Goal: Obtain resource: Obtain resource

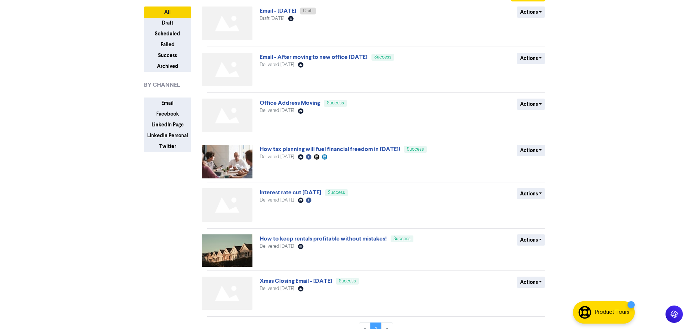
scroll to position [66, 0]
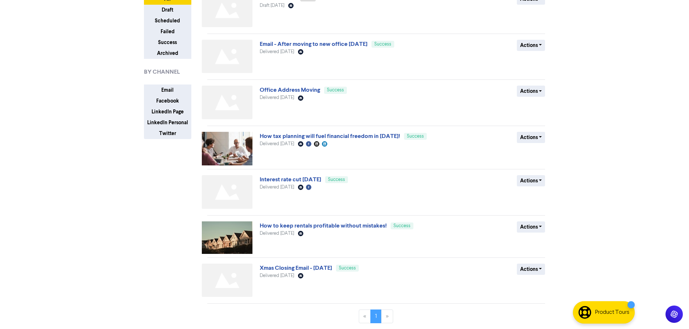
click at [237, 191] on img at bounding box center [227, 192] width 51 height 34
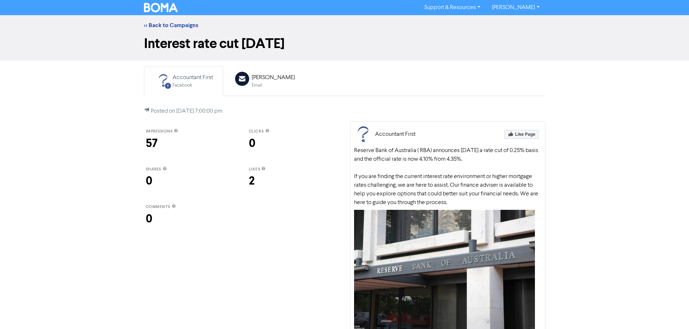
scroll to position [23, 0]
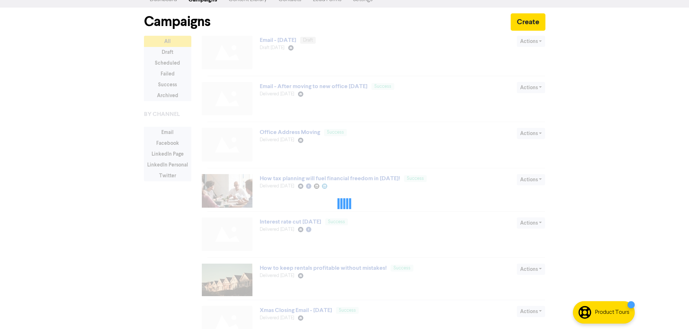
scroll to position [66, 0]
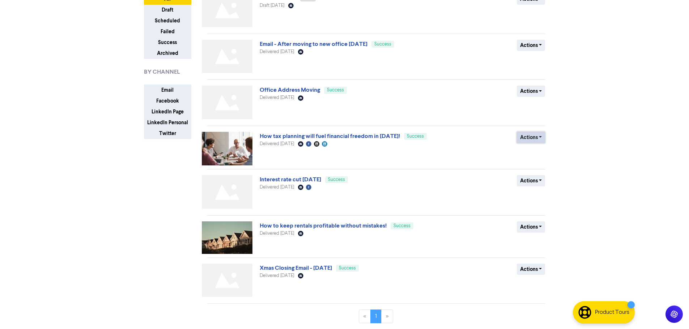
click at [536, 138] on button "Actions" at bounding box center [531, 137] width 29 height 11
click at [291, 181] on link "Interest rate cut [DATE]" at bounding box center [290, 179] width 61 height 7
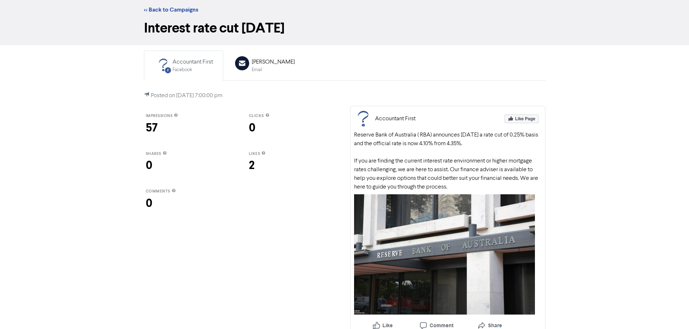
scroll to position [23, 0]
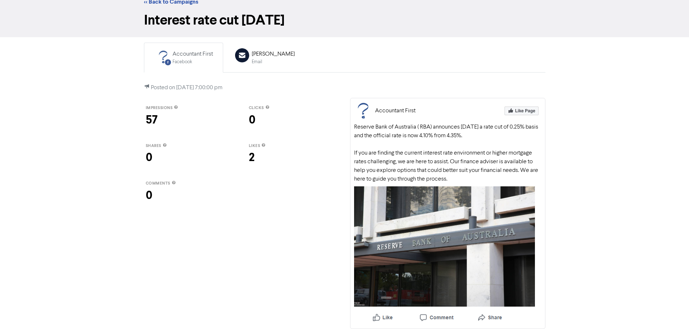
click at [440, 155] on div "Reserve Bank of Australia ( RBA) announces today a rate cut of 0.25% basis and …" at bounding box center [447, 153] width 187 height 61
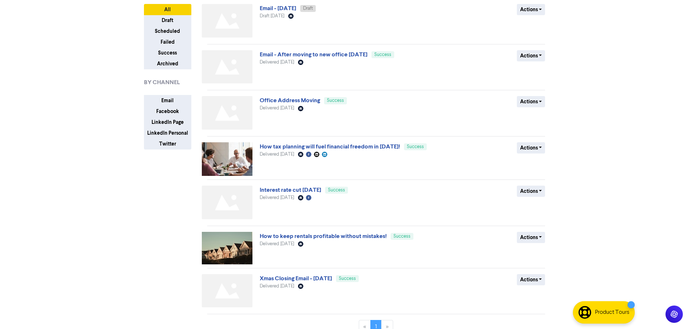
scroll to position [66, 0]
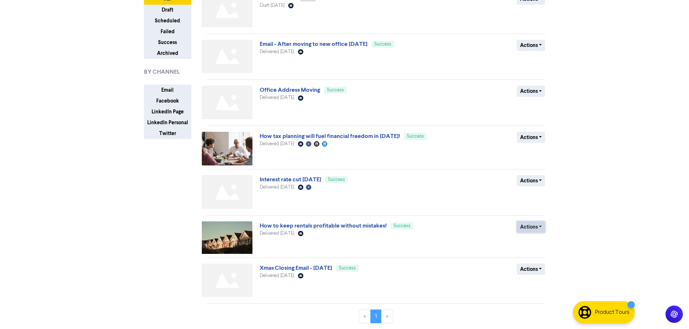
click at [538, 228] on button "Actions" at bounding box center [531, 227] width 29 height 11
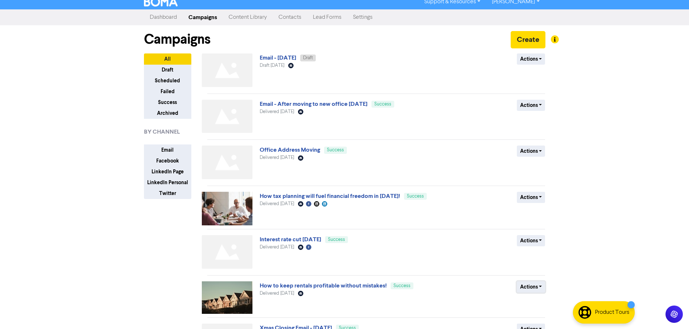
scroll to position [0, 0]
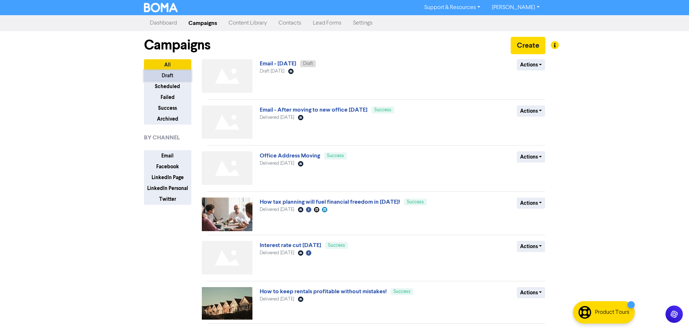
click at [172, 80] on button "Draft" at bounding box center [167, 75] width 47 height 11
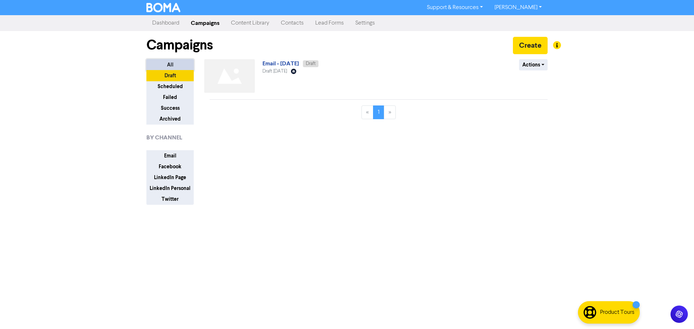
click at [172, 61] on button "All" at bounding box center [169, 64] width 47 height 11
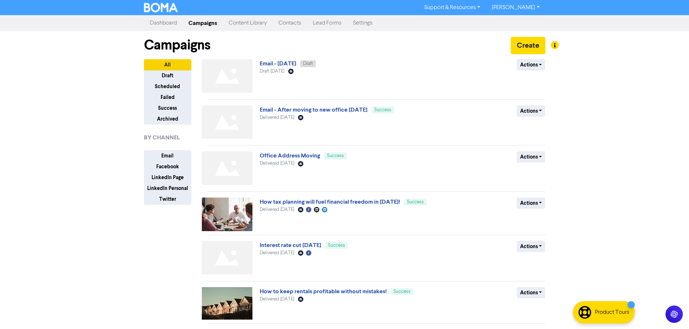
click at [236, 24] on link "Content Library" at bounding box center [248, 23] width 50 height 14
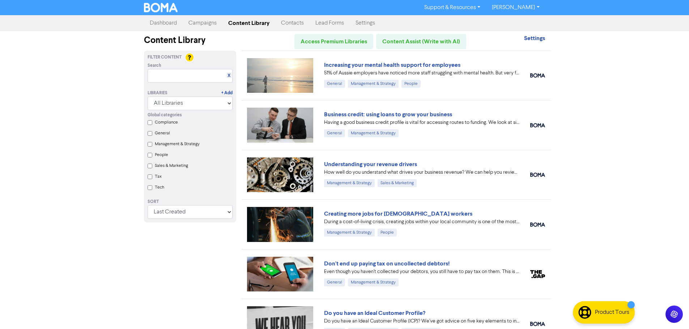
click at [203, 29] on link "Campaigns" at bounding box center [203, 23] width 40 height 14
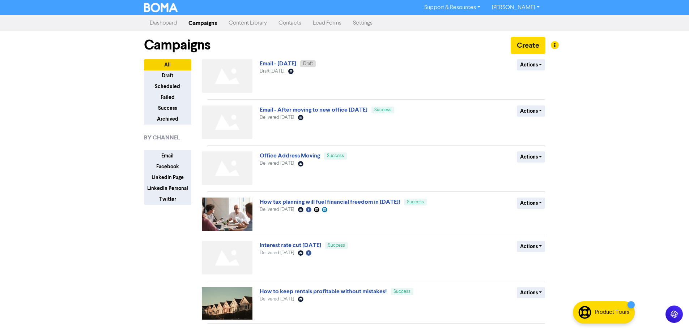
click at [236, 27] on link "Content Library" at bounding box center [248, 23] width 50 height 14
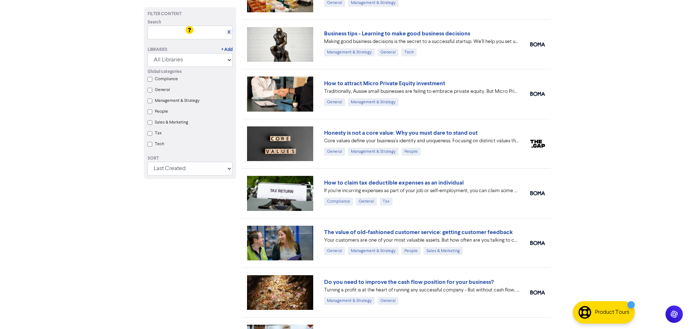
scroll to position [643, 0]
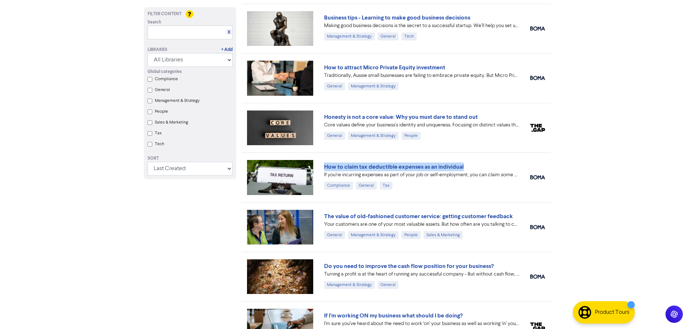
drag, startPoint x: 320, startPoint y: 163, endPoint x: 474, endPoint y: 167, distance: 154.8
click at [474, 167] on div "How to claim tax deductible expenses as an individual If you’re incurring expen…" at bounding box center [421, 178] width 206 height 30
copy link "How to claim tax deductible expenses as an individual"
click at [304, 181] on img at bounding box center [280, 177] width 67 height 35
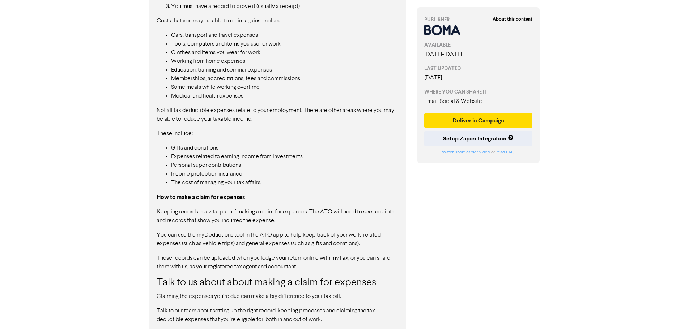
scroll to position [572, 0]
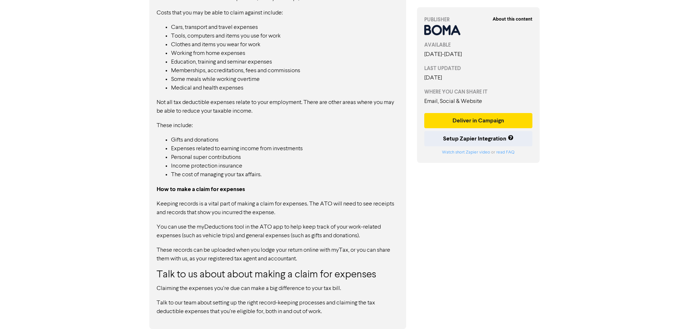
drag, startPoint x: 328, startPoint y: 314, endPoint x: 243, endPoint y: 205, distance: 138.0
click at [243, 205] on div "As an individual taxpayer, you know it’s mandatory to submit your annual tax re…" at bounding box center [278, 71] width 242 height 491
click at [311, 310] on p "Talk to our team about setting up the right record-keeping processes and claimi…" at bounding box center [278, 307] width 242 height 17
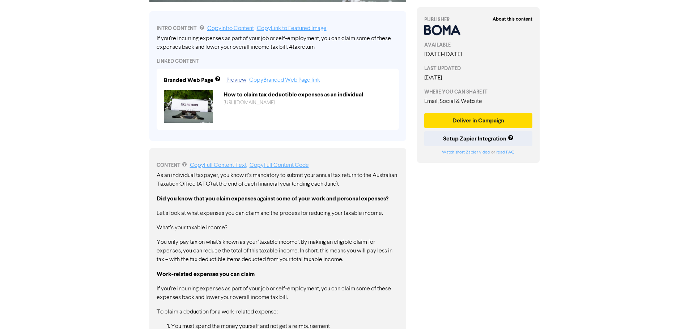
scroll to position [211, 0]
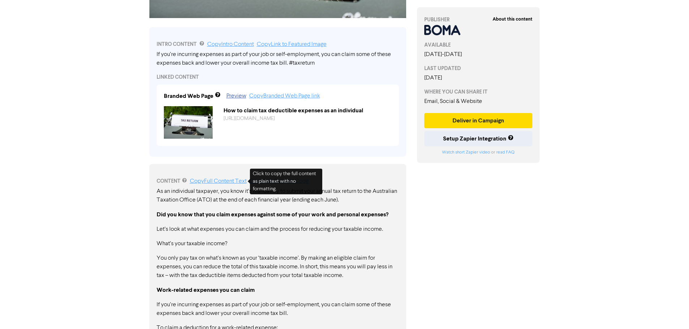
click at [213, 182] on link "Copy Full Content Text" at bounding box center [218, 182] width 57 height 6
